Goal: Transaction & Acquisition: Purchase product/service

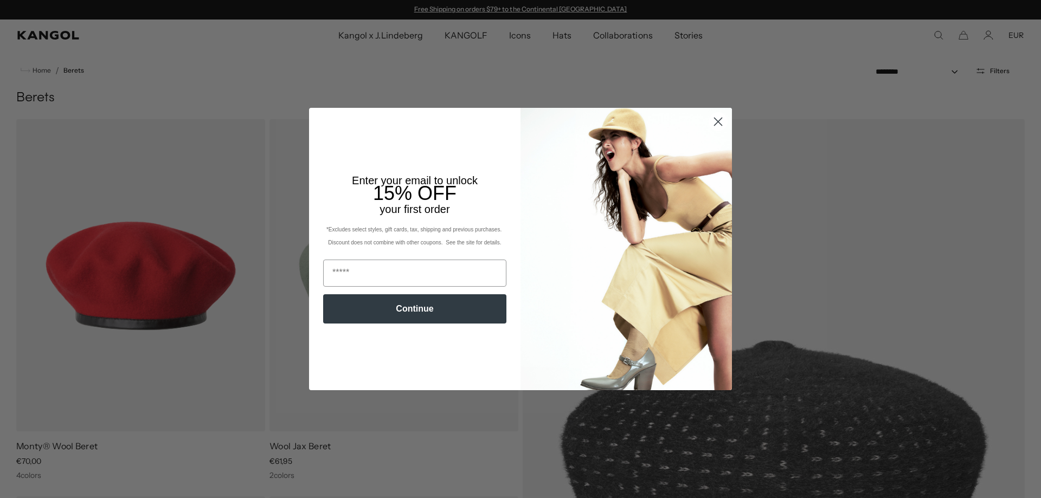
drag, startPoint x: 710, startPoint y: 164, endPoint x: 712, endPoint y: 171, distance: 7.1
click at [712, 131] on circle "Close dialog" at bounding box center [718, 122] width 18 height 18
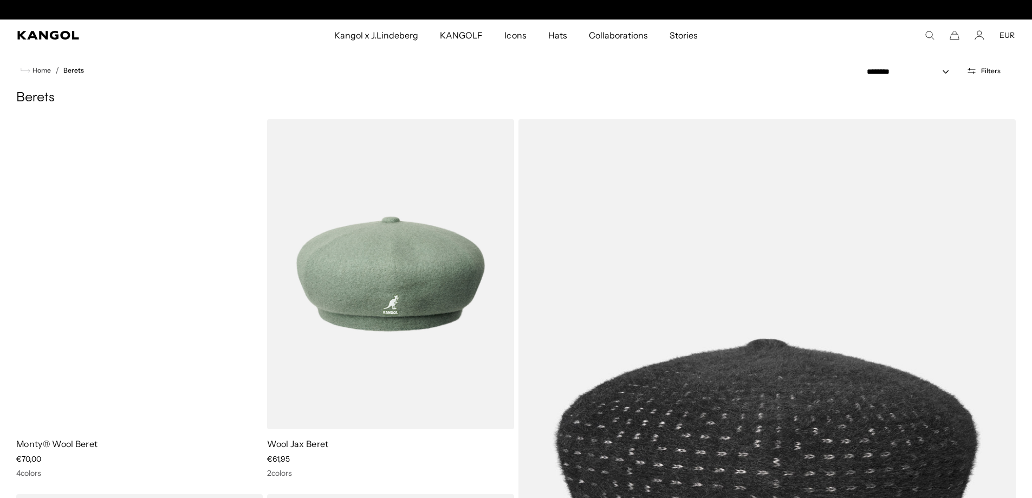
scroll to position [0, 223]
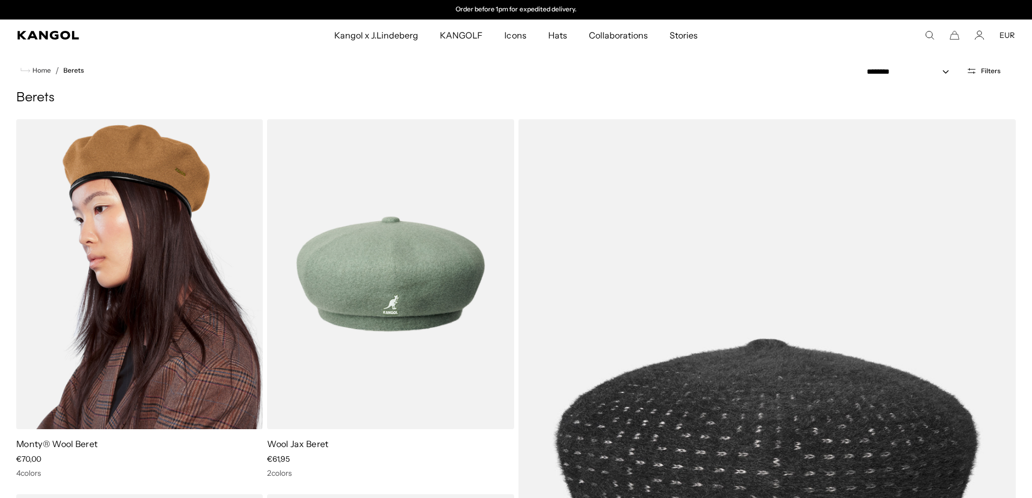
click at [124, 269] on img at bounding box center [139, 274] width 247 height 310
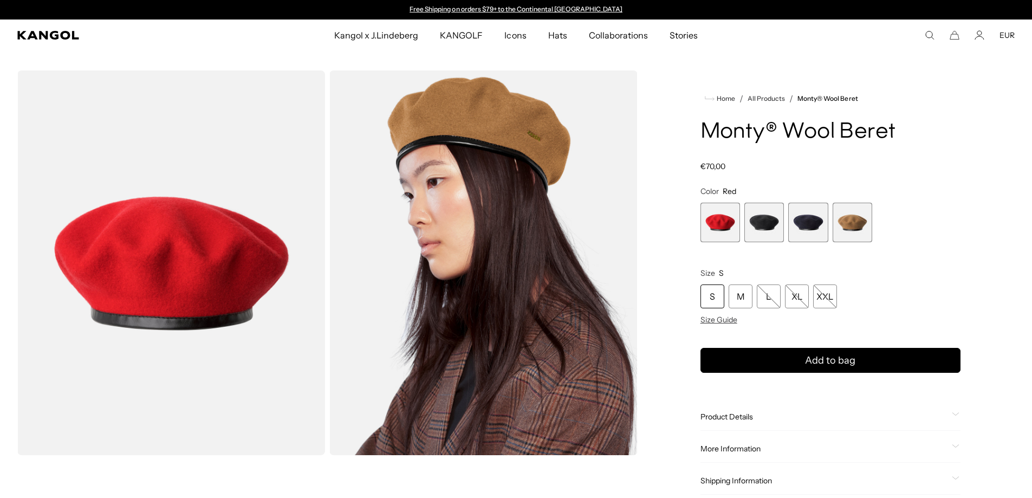
click at [860, 226] on span "4 of 4" at bounding box center [853, 223] width 40 height 40
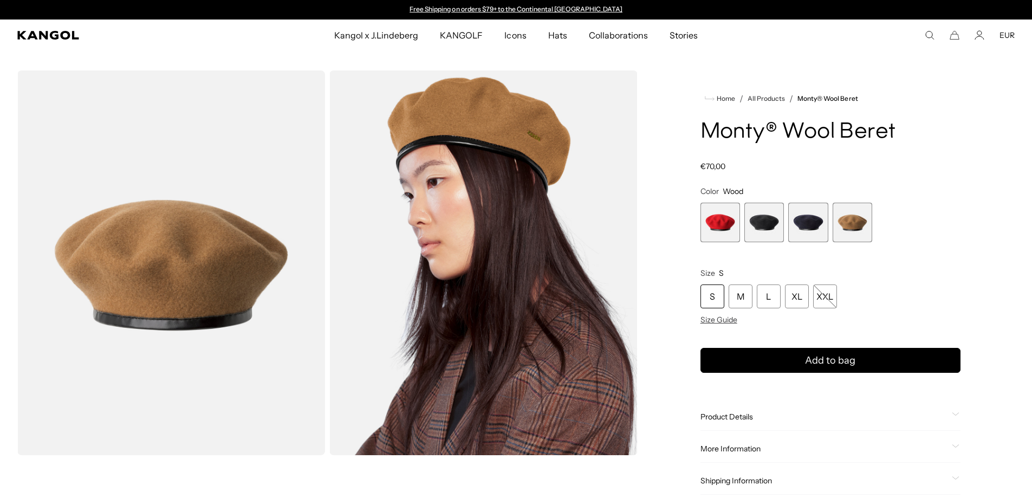
scroll to position [0, 223]
click at [751, 228] on span "2 of 4" at bounding box center [765, 223] width 40 height 40
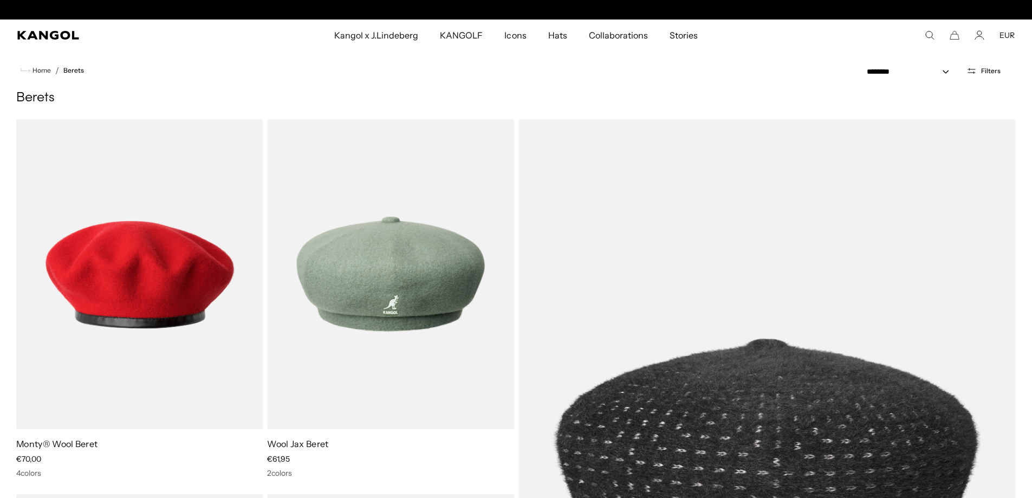
scroll to position [0, 223]
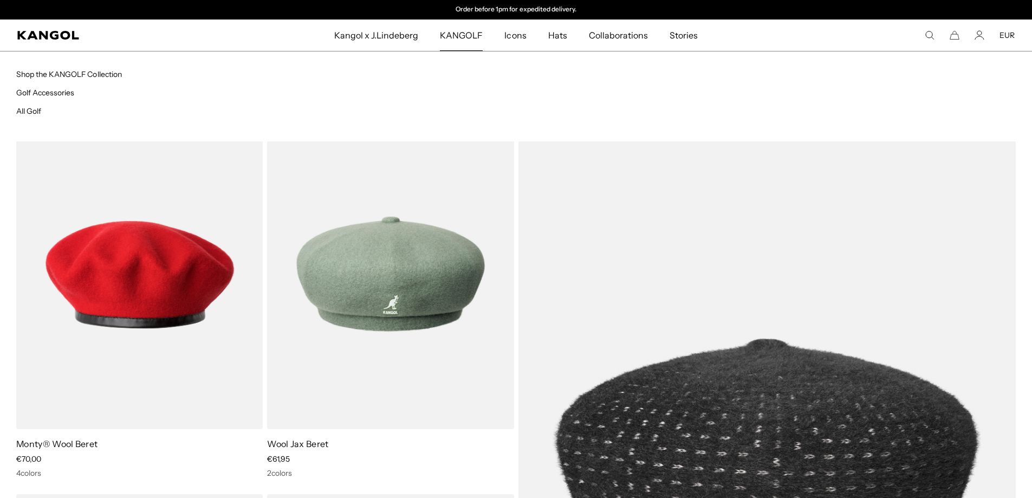
click at [471, 36] on span "KANGOLF" at bounding box center [461, 35] width 43 height 31
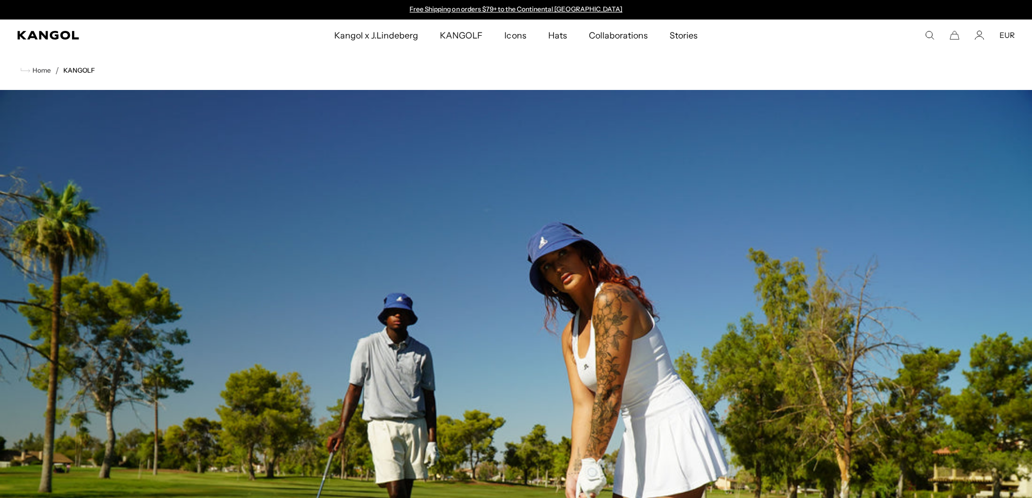
click at [374, 23] on span "Kangol x J.Lindeberg" at bounding box center [376, 35] width 85 height 31
click at [375, 33] on span "Kangol x J.Lindeberg" at bounding box center [376, 35] width 85 height 31
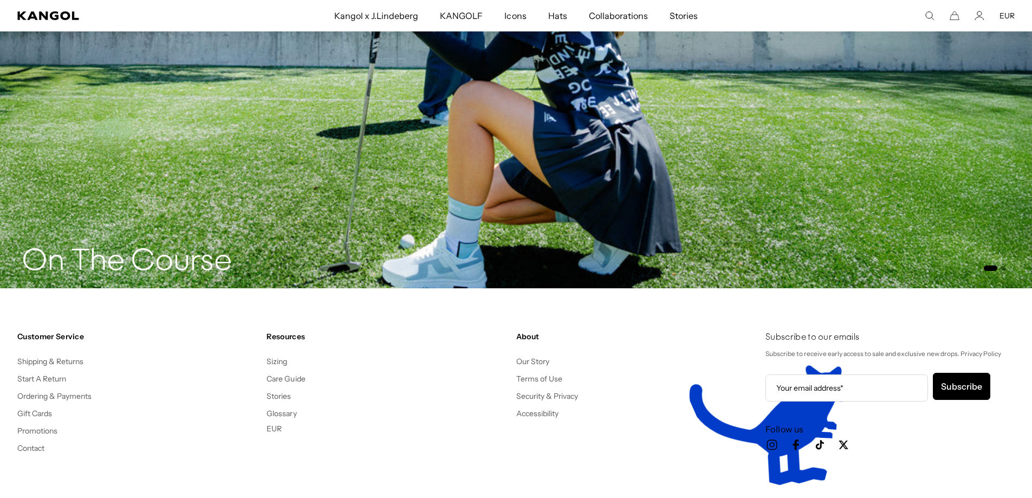
scroll to position [2222, 0]
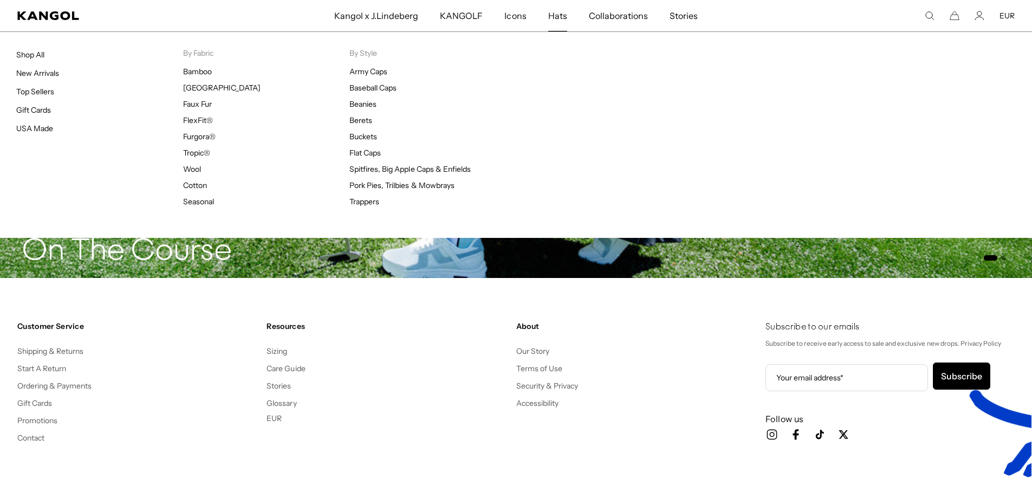
click at [554, 19] on span "Hats" at bounding box center [557, 15] width 19 height 31
